Goal: Transaction & Acquisition: Download file/media

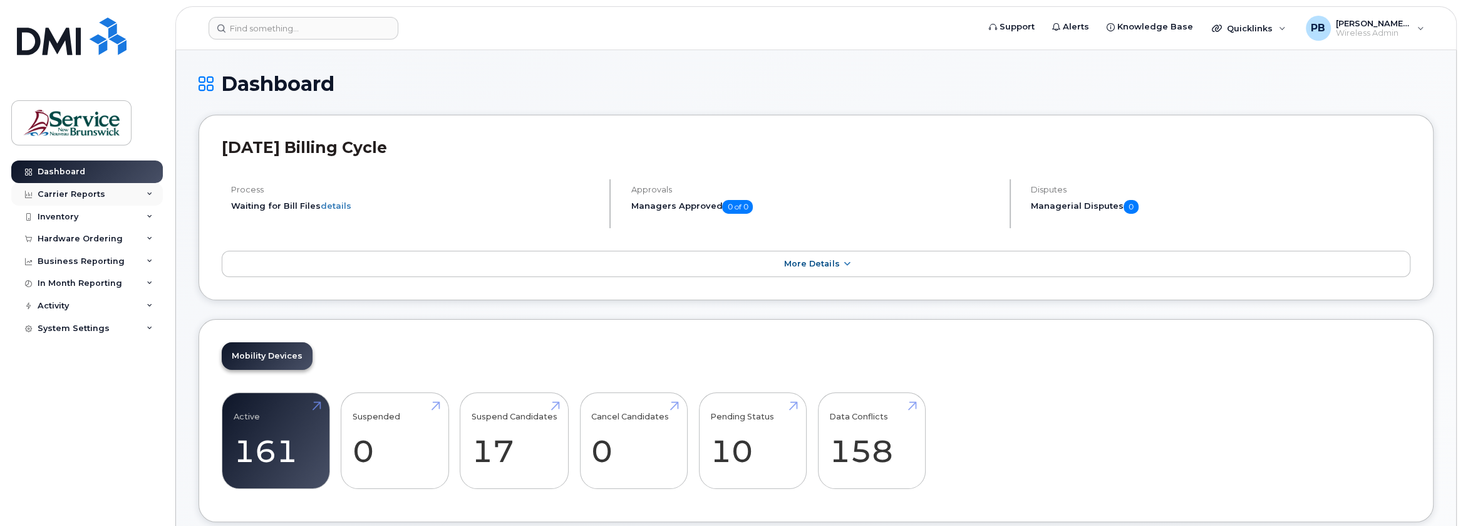
click at [85, 192] on div "Carrier Reports" at bounding box center [72, 194] width 68 height 10
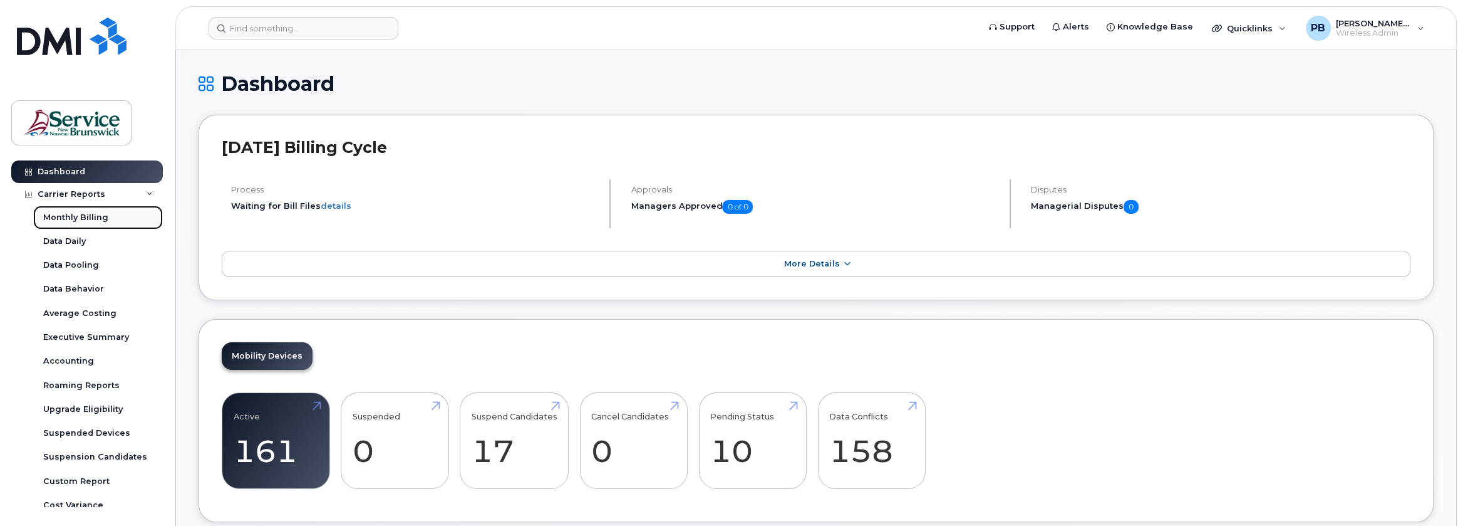
click at [85, 214] on div "Monthly Billing" at bounding box center [75, 217] width 65 height 11
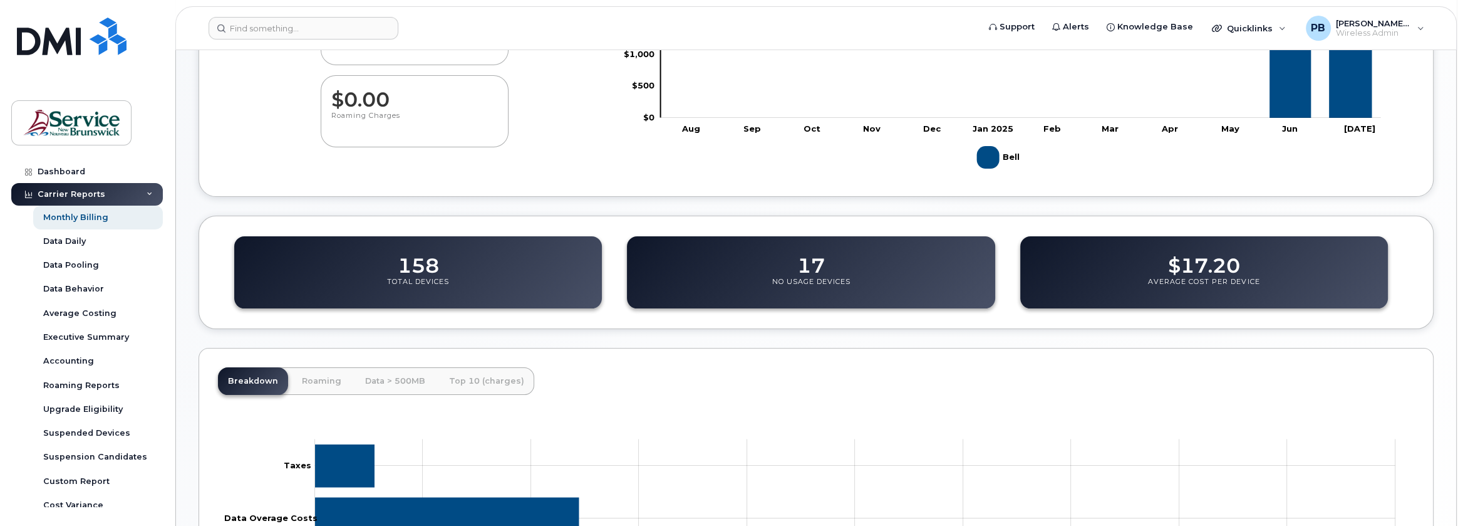
scroll to position [426, 0]
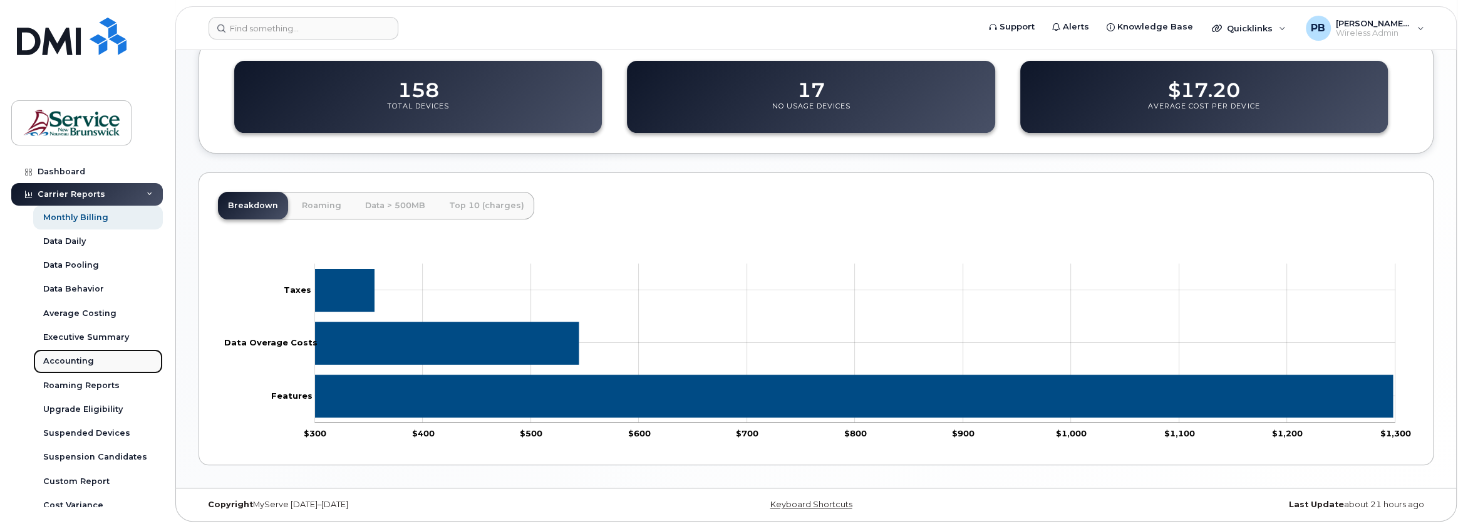
click at [91, 360] on div "Accounting" at bounding box center [68, 360] width 51 height 11
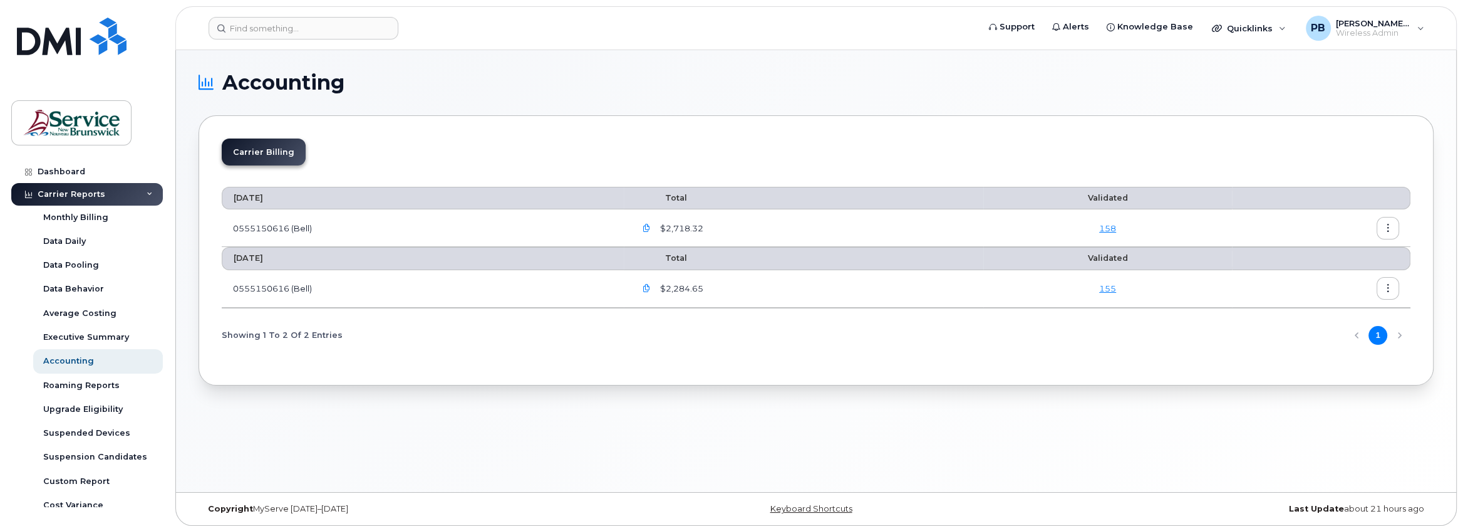
click at [648, 286] on icon "button" at bounding box center [646, 288] width 8 height 8
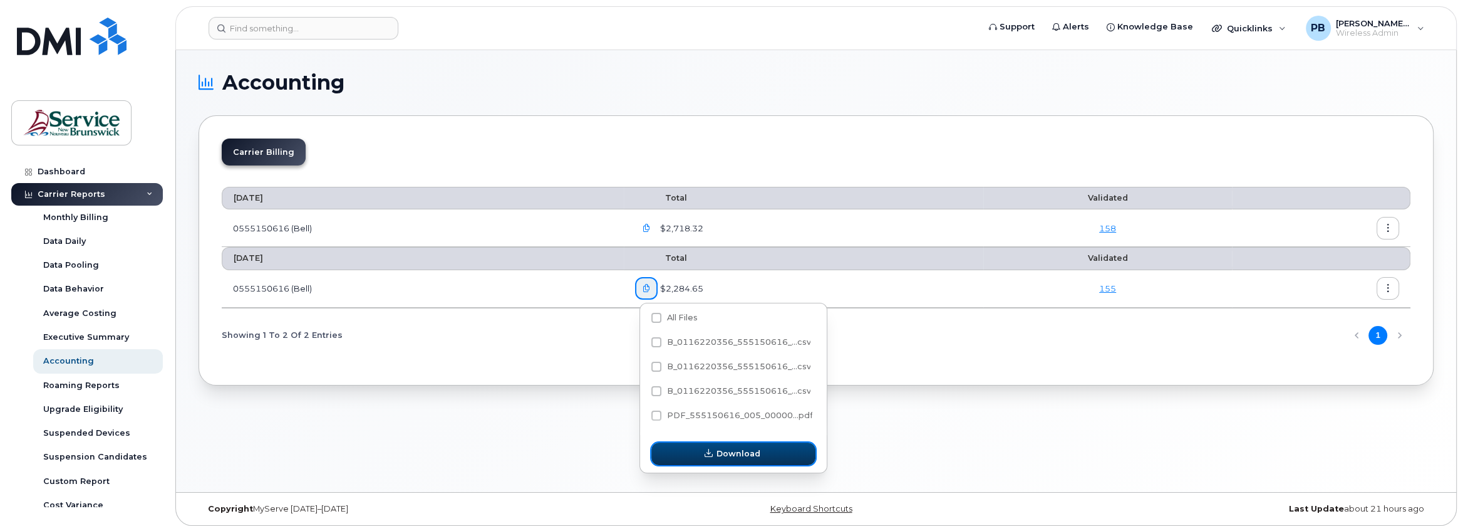
click at [739, 458] on span "Download" at bounding box center [739, 453] width 44 height 12
click at [679, 321] on span "All Files" at bounding box center [681, 317] width 31 height 9
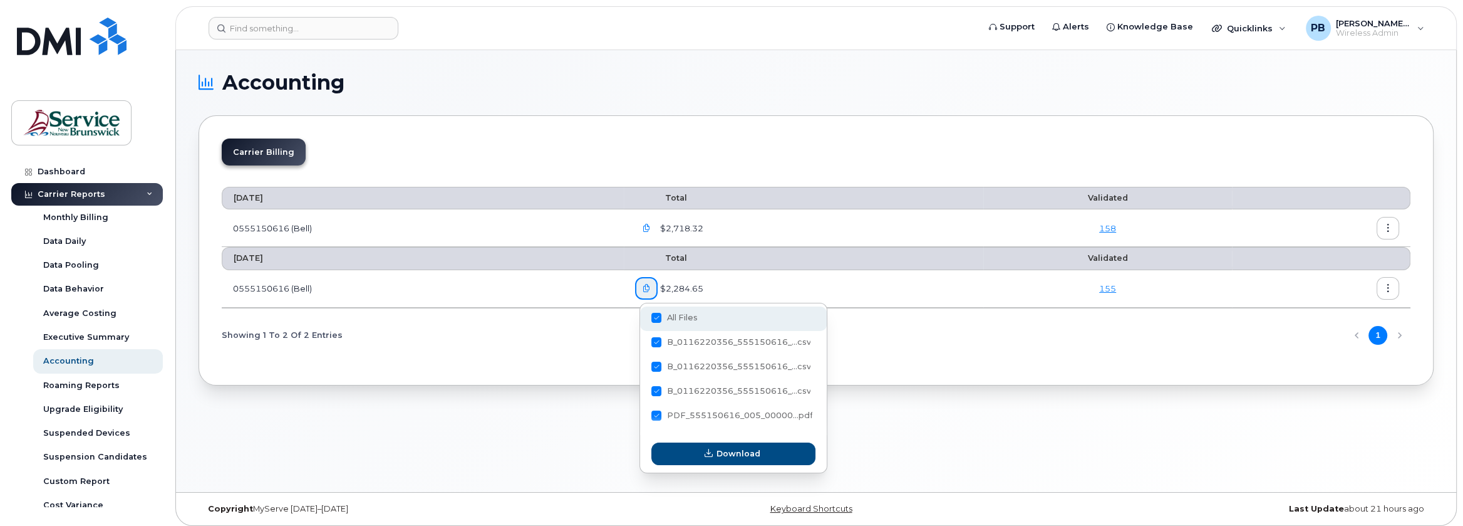
click at [643, 321] on input "All Files" at bounding box center [639, 318] width 6 height 6
checkbox input "true"
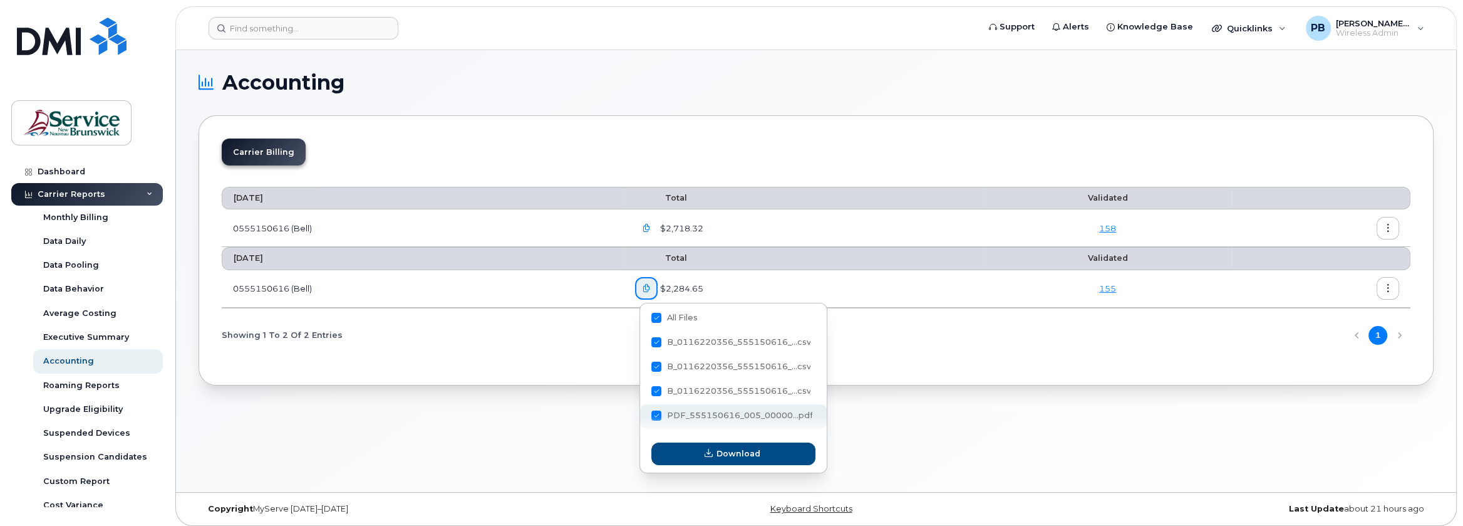
click at [722, 415] on span "PDF_555150616_005_00000...pdf" at bounding box center [739, 414] width 146 height 9
click at [643, 415] on input "PDF_555150616_005_00000...pdf" at bounding box center [639, 416] width 6 height 6
checkbox input "true"
checkbox input "false"
click at [722, 415] on span "PDF_555150616_005_00000...pdf" at bounding box center [739, 414] width 146 height 9
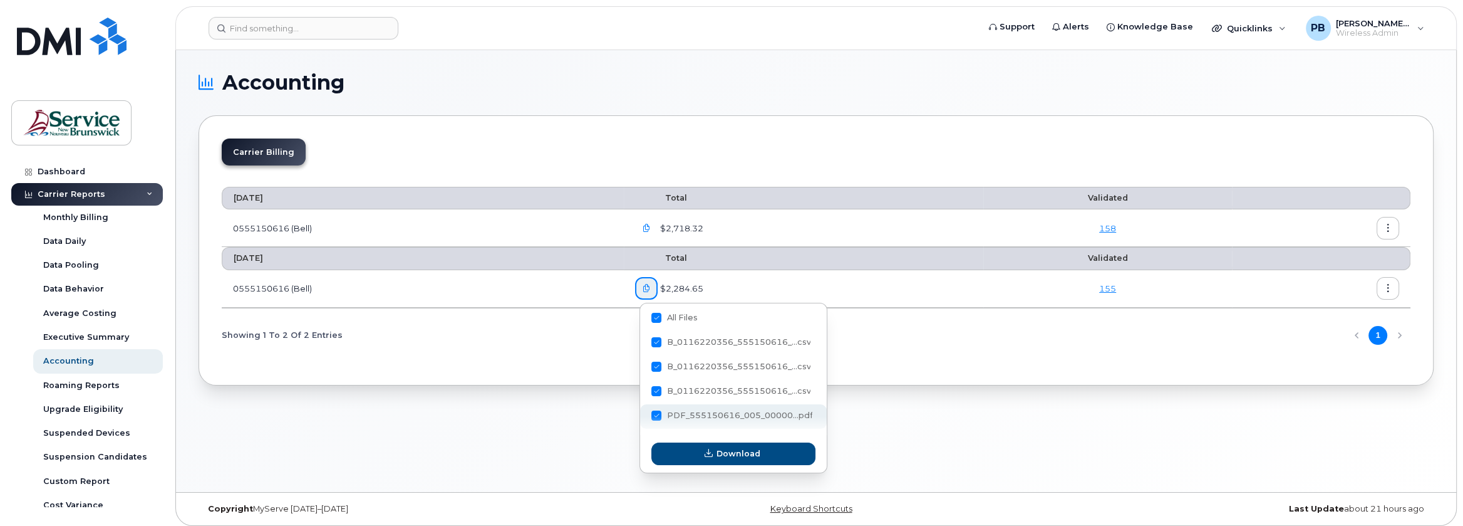
click at [643, 415] on input "PDF_555150616_005_00000...pdf" at bounding box center [639, 416] width 6 height 6
checkbox input "false"
checkbox input "true"
click at [723, 452] on span "Download" at bounding box center [739, 453] width 44 height 12
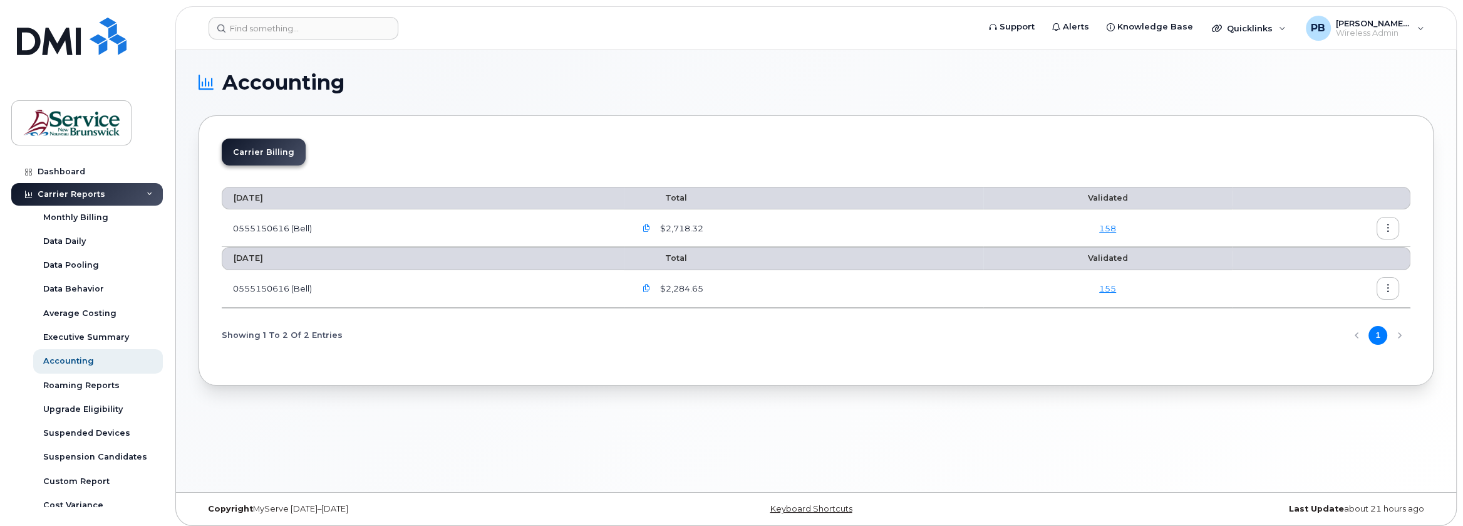
click at [650, 225] on icon "button" at bounding box center [646, 228] width 8 height 8
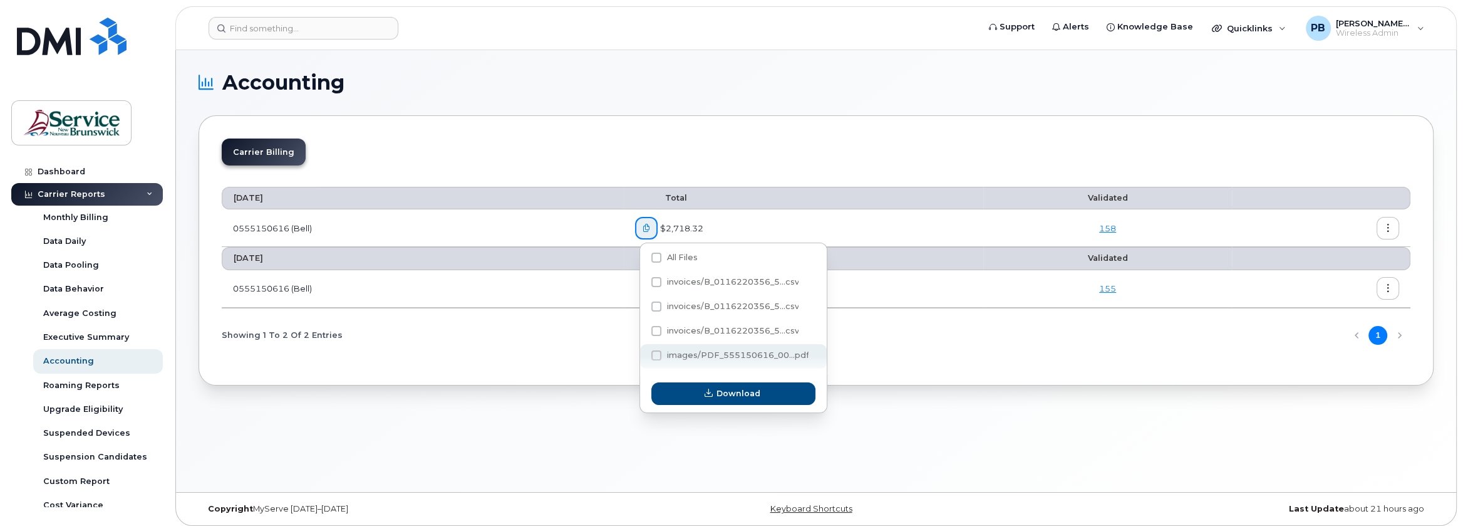
click at [740, 356] on span "images/PDF_555150616_00...pdf" at bounding box center [737, 354] width 142 height 9
click at [643, 356] on input "images/PDF_555150616_00...pdf" at bounding box center [639, 356] width 6 height 6
checkbox input "true"
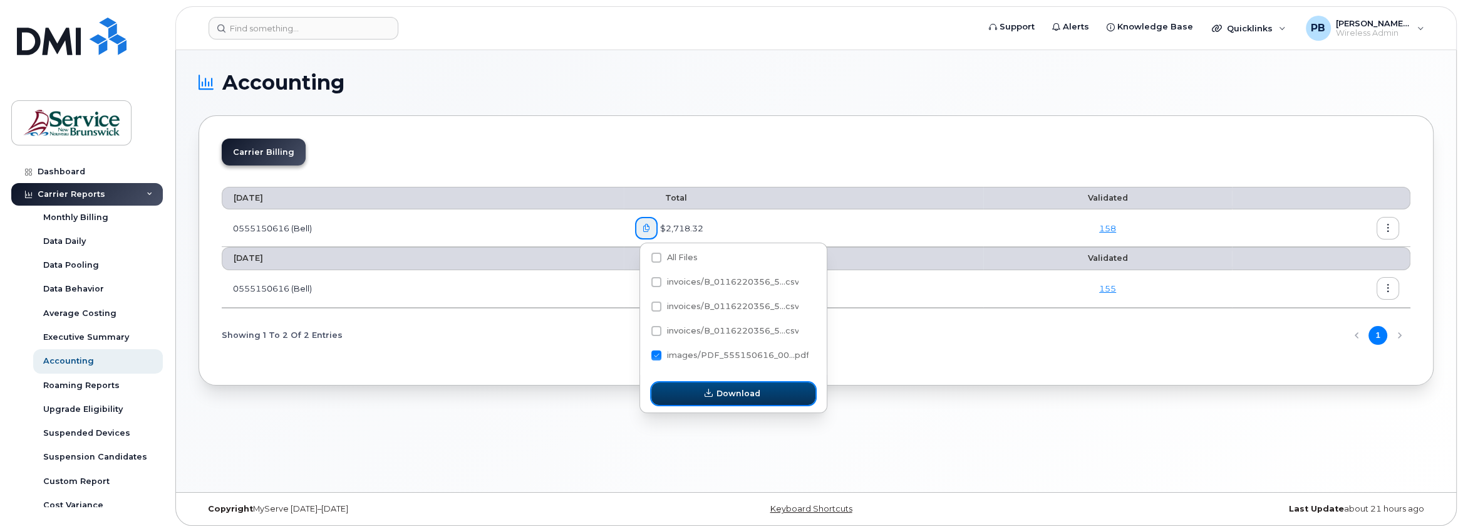
click at [736, 391] on span "Download" at bounding box center [739, 393] width 44 height 12
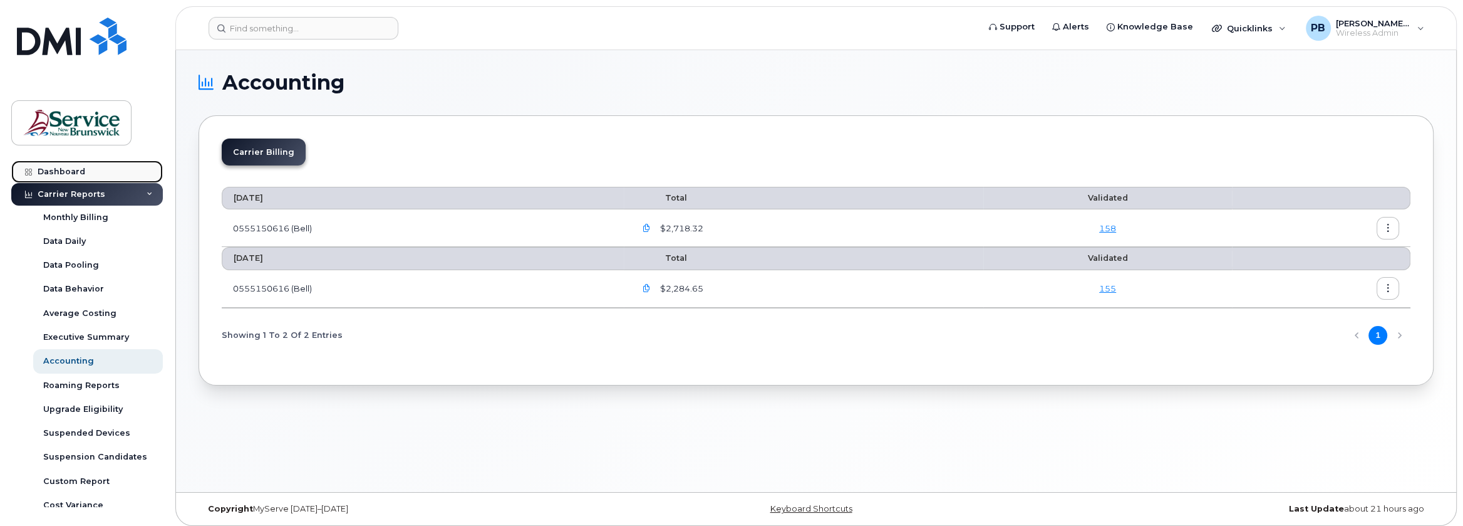
click at [43, 178] on link "Dashboard" at bounding box center [87, 171] width 152 height 23
click at [43, 171] on div "Dashboard" at bounding box center [62, 172] width 48 height 10
click at [28, 172] on icon at bounding box center [28, 171] width 7 height 7
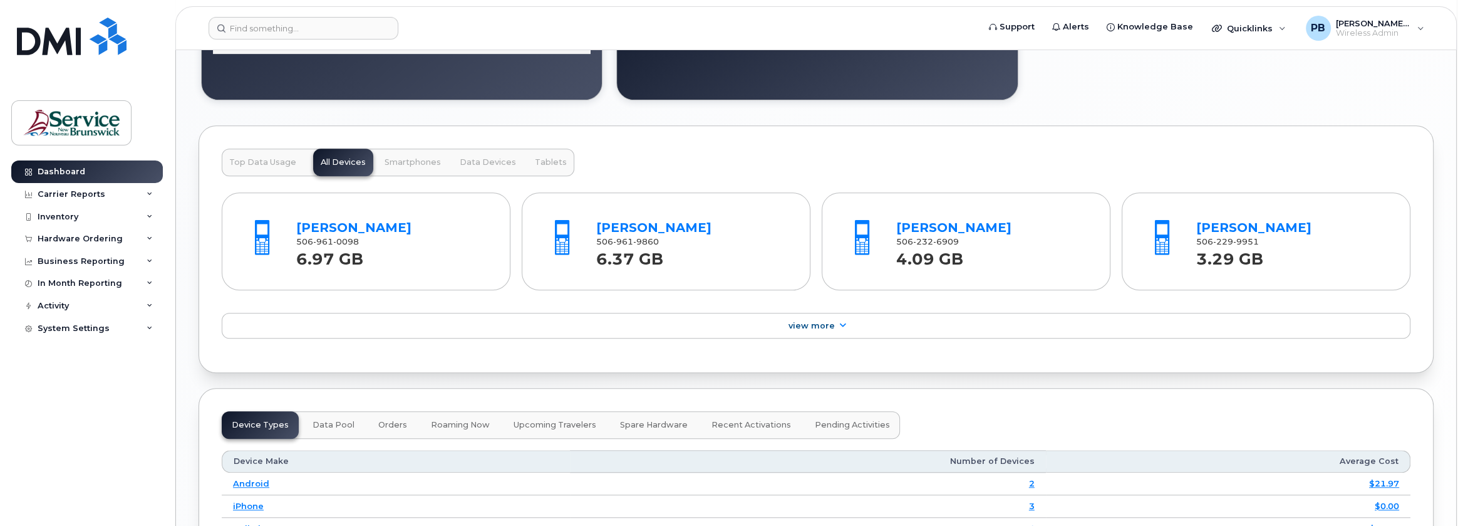
scroll to position [1190, 0]
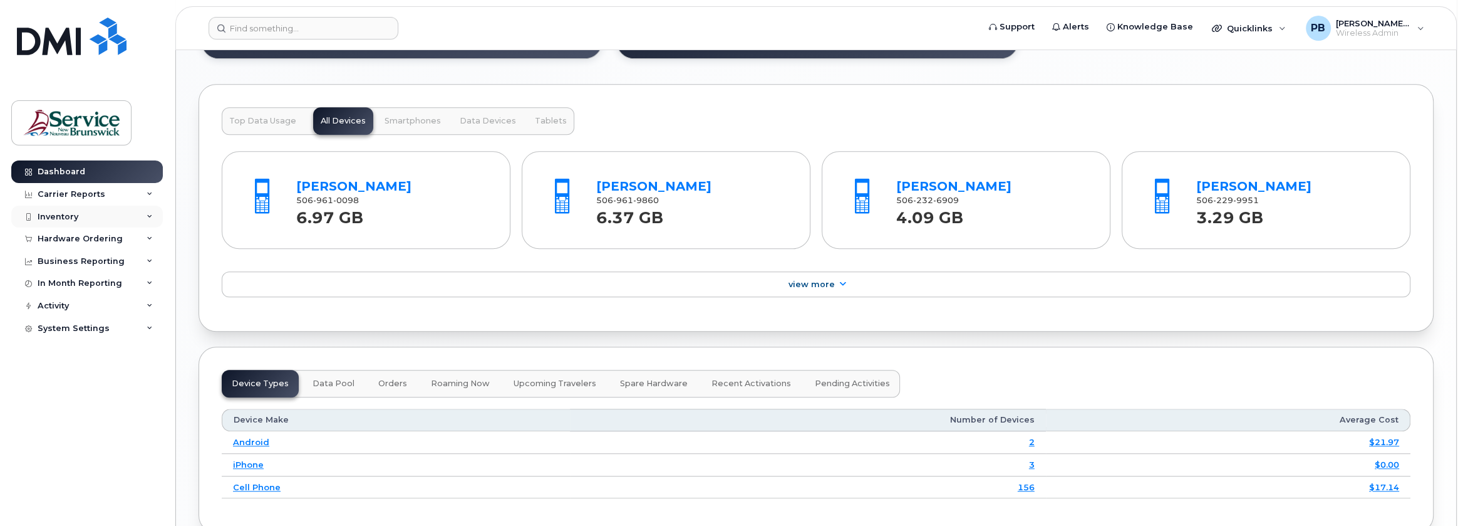
click at [150, 217] on icon at bounding box center [150, 217] width 6 height 6
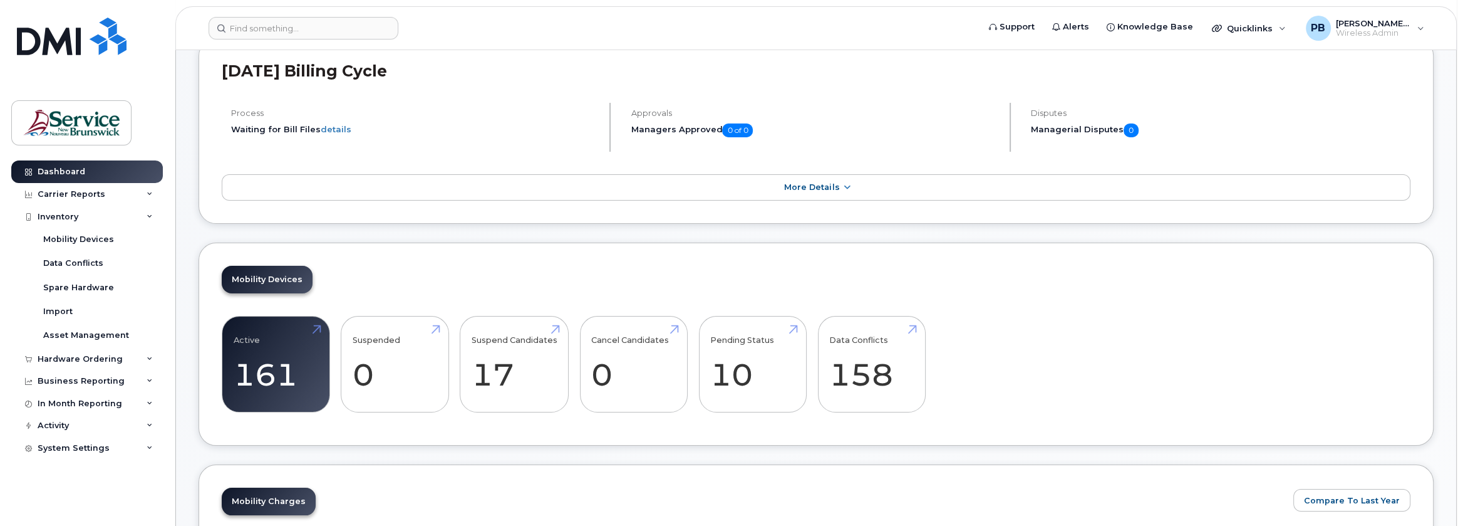
scroll to position [63, 0]
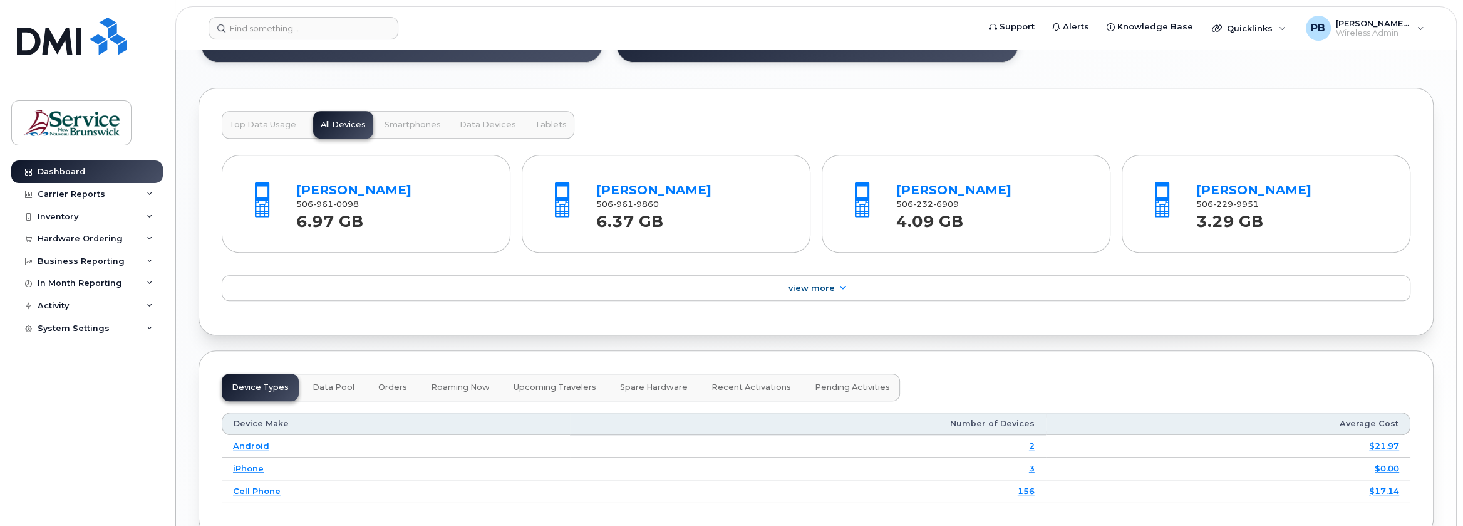
scroll to position [1190, 0]
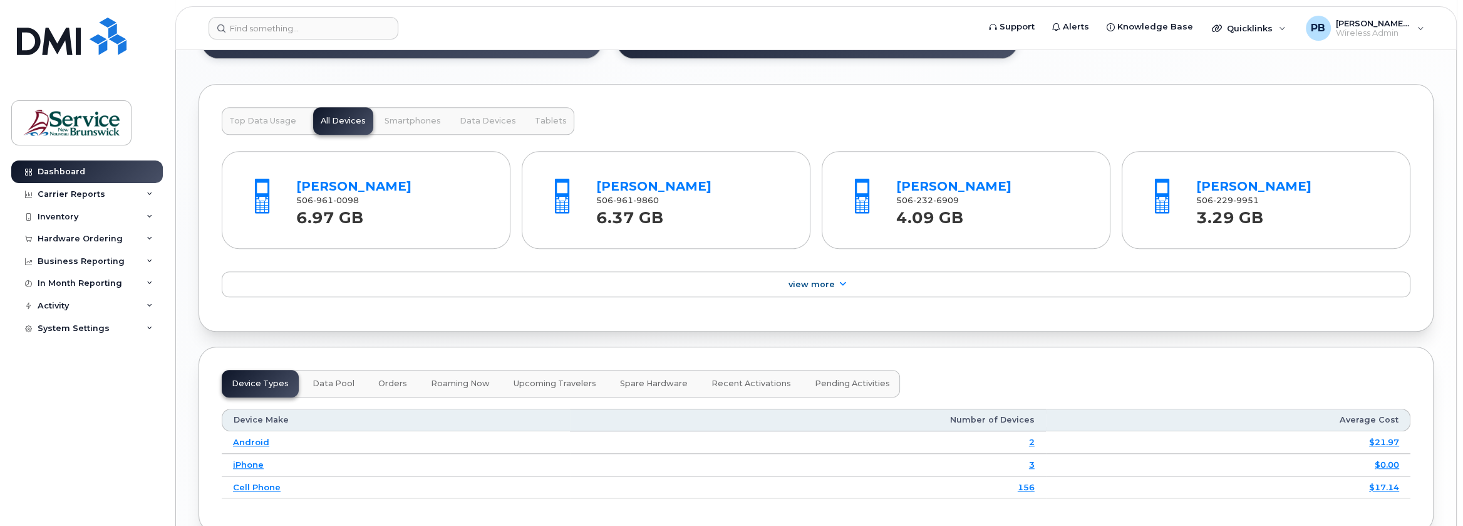
click at [390, 380] on span "Orders" at bounding box center [392, 383] width 29 height 10
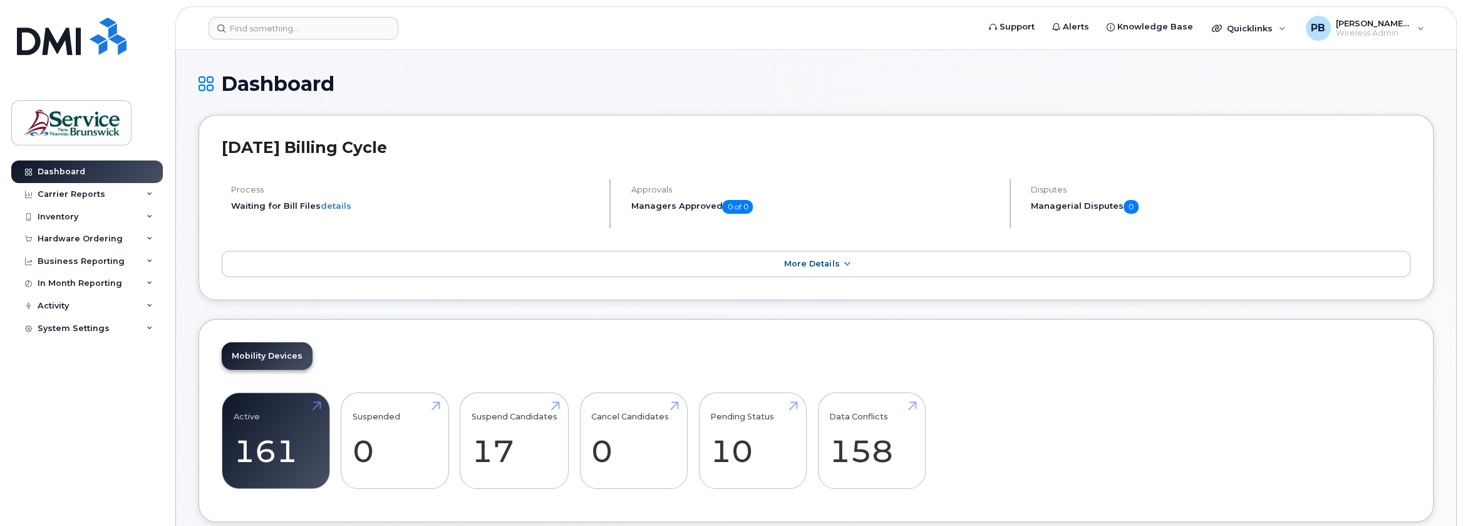
scroll to position [0, 0]
